Goal: Transaction & Acquisition: Obtain resource

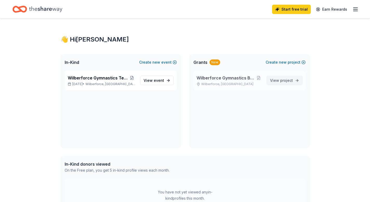
click at [283, 81] on span "project" at bounding box center [286, 80] width 13 height 4
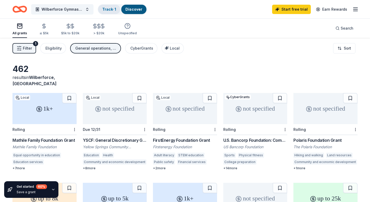
click at [111, 11] on link "Track · 1" at bounding box center [109, 9] width 14 height 4
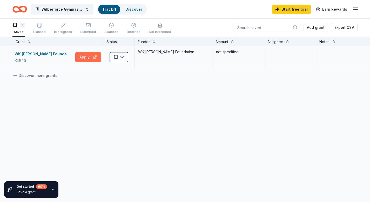
click at [86, 59] on button "Apply" at bounding box center [88, 57] width 26 height 10
click at [136, 7] on link "Discover" at bounding box center [133, 9] width 17 height 4
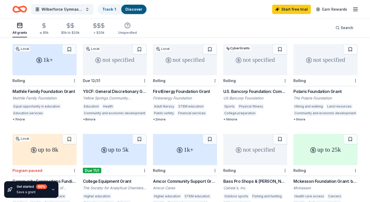
scroll to position [49, 0]
click at [254, 88] on div "U.S. Bancorp Foundation: Community Possible Grant Program" at bounding box center [255, 91] width 64 height 6
click at [311, 64] on div "not specified" at bounding box center [325, 59] width 64 height 31
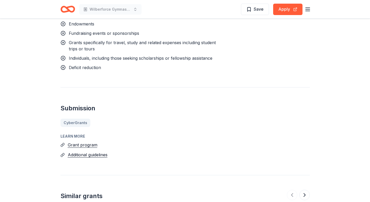
scroll to position [687, 0]
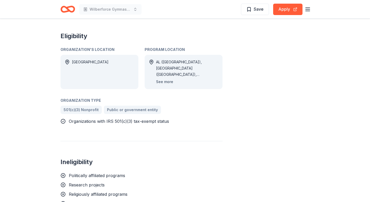
scroll to position [279, 0]
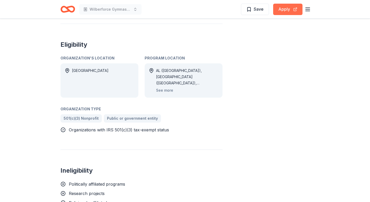
click at [286, 12] on button "Apply" at bounding box center [287, 9] width 29 height 11
